Goal: Task Accomplishment & Management: Use online tool/utility

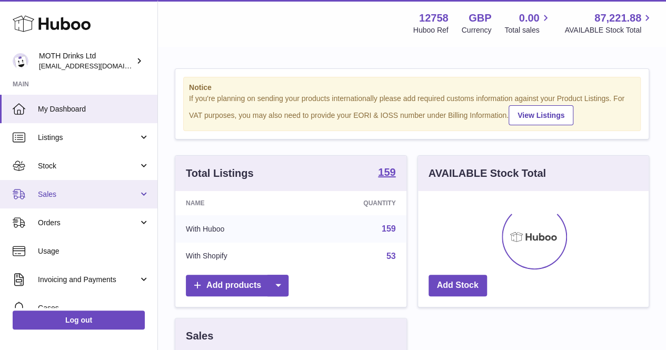
scroll to position [164, 231]
click at [55, 200] on link "Sales" at bounding box center [78, 194] width 157 height 28
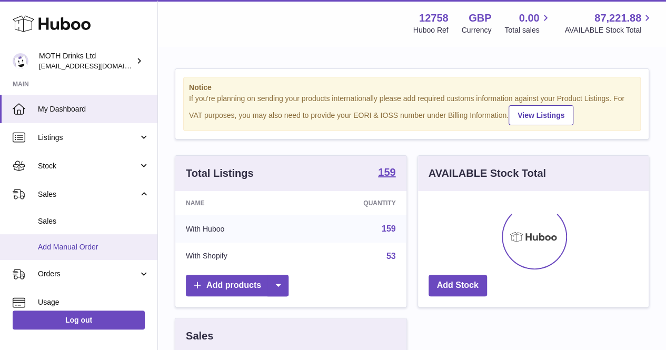
click at [62, 245] on span "Add Manual Order" at bounding box center [94, 247] width 112 height 10
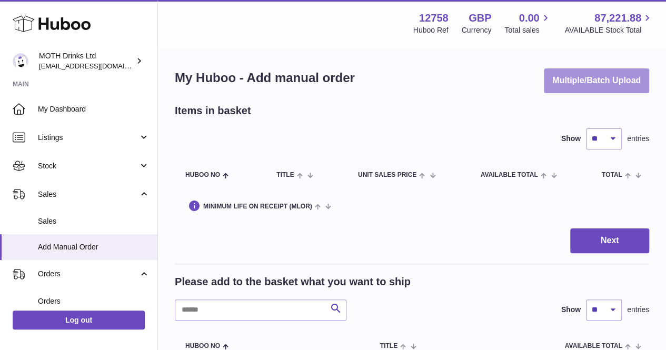
click at [614, 86] on button "Multiple/Batch Upload" at bounding box center [596, 80] width 105 height 25
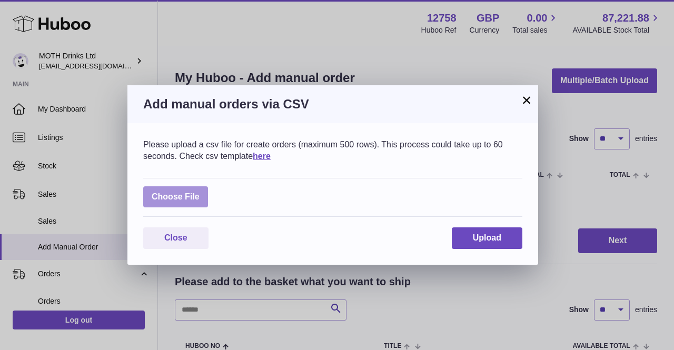
click at [175, 204] on label at bounding box center [175, 197] width 65 height 22
click at [200, 192] on input "file" at bounding box center [200, 192] width 1 height 1
type input "**********"
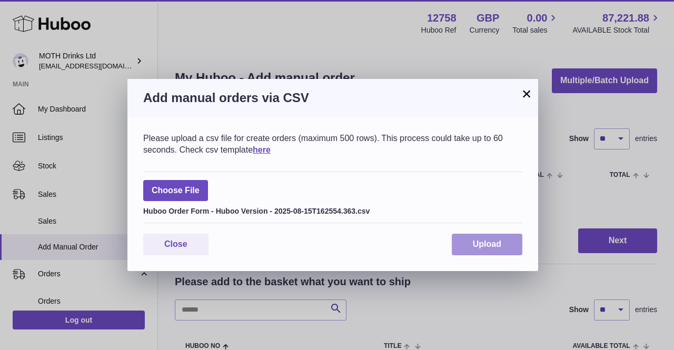
click at [496, 250] on button "Upload" at bounding box center [487, 245] width 71 height 22
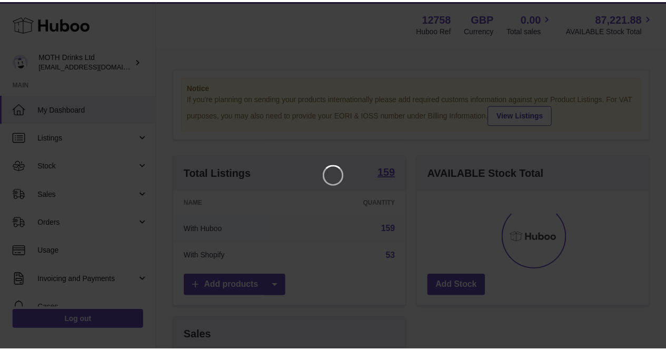
scroll to position [164, 235]
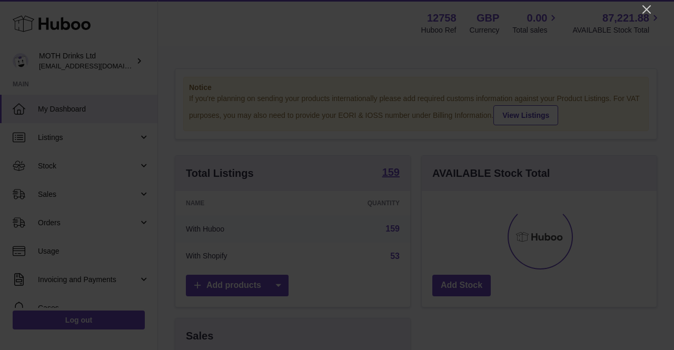
click at [645, 3] on icon "Close" at bounding box center [646, 9] width 13 height 13
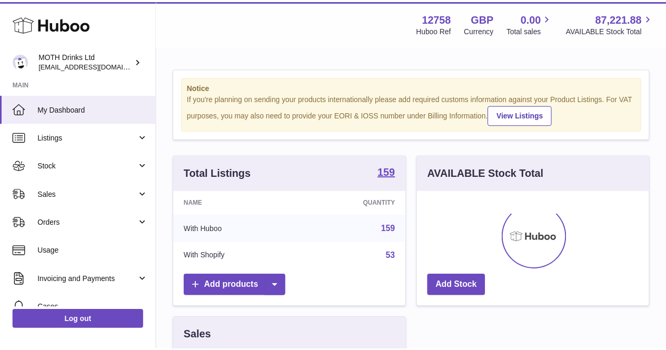
scroll to position [526268, 526200]
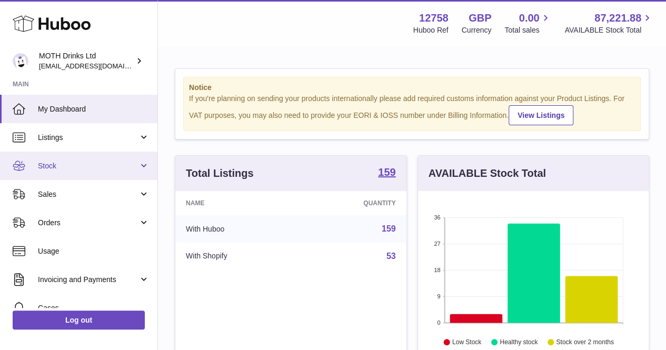
click at [78, 158] on link "Stock" at bounding box center [78, 166] width 157 height 28
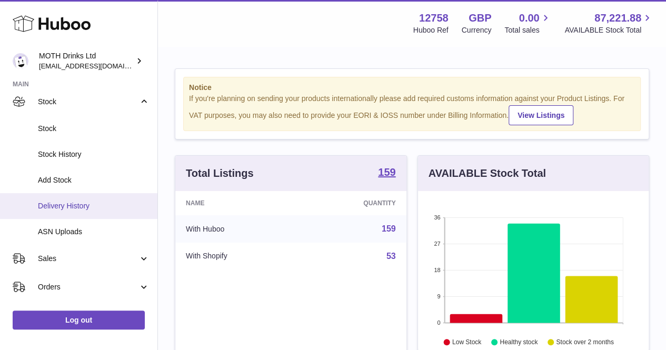
scroll to position [65, 0]
click at [84, 207] on span "Delivery History" at bounding box center [94, 206] width 112 height 10
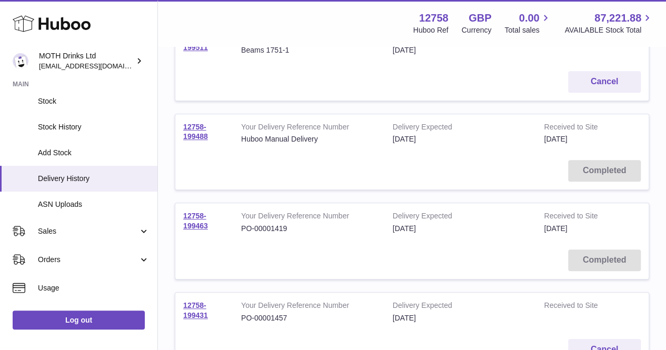
scroll to position [258, 0]
click at [201, 222] on link "12758-199463" at bounding box center [195, 220] width 25 height 18
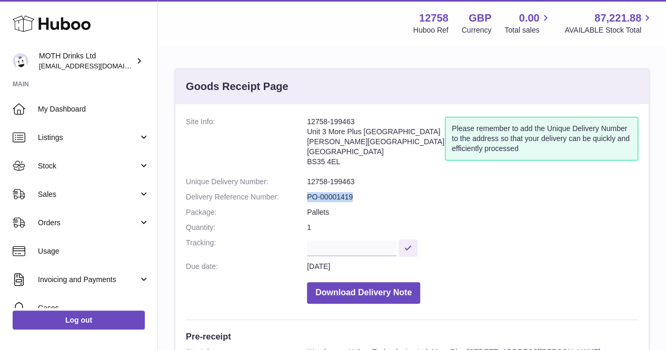
drag, startPoint x: 307, startPoint y: 197, endPoint x: 377, endPoint y: 198, distance: 70.0
click at [377, 198] on dd "PO-00001419" at bounding box center [472, 197] width 331 height 10
copy dd "PO-00001419"
